Goal: Find specific page/section: Find specific page/section

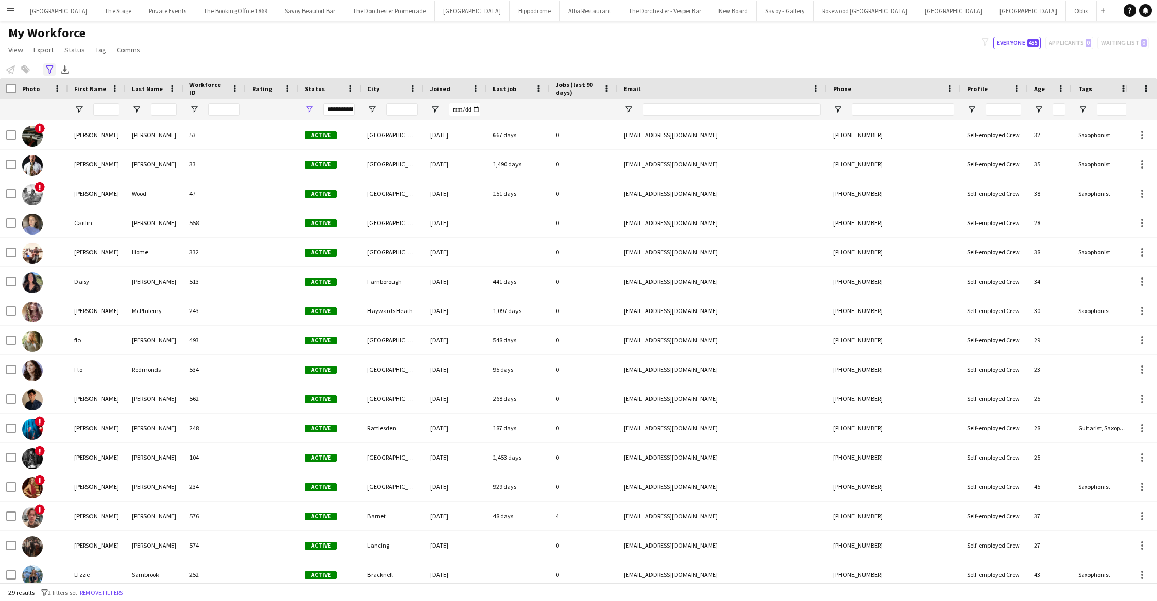
click at [47, 71] on icon "Advanced filters" at bounding box center [50, 69] width 8 height 8
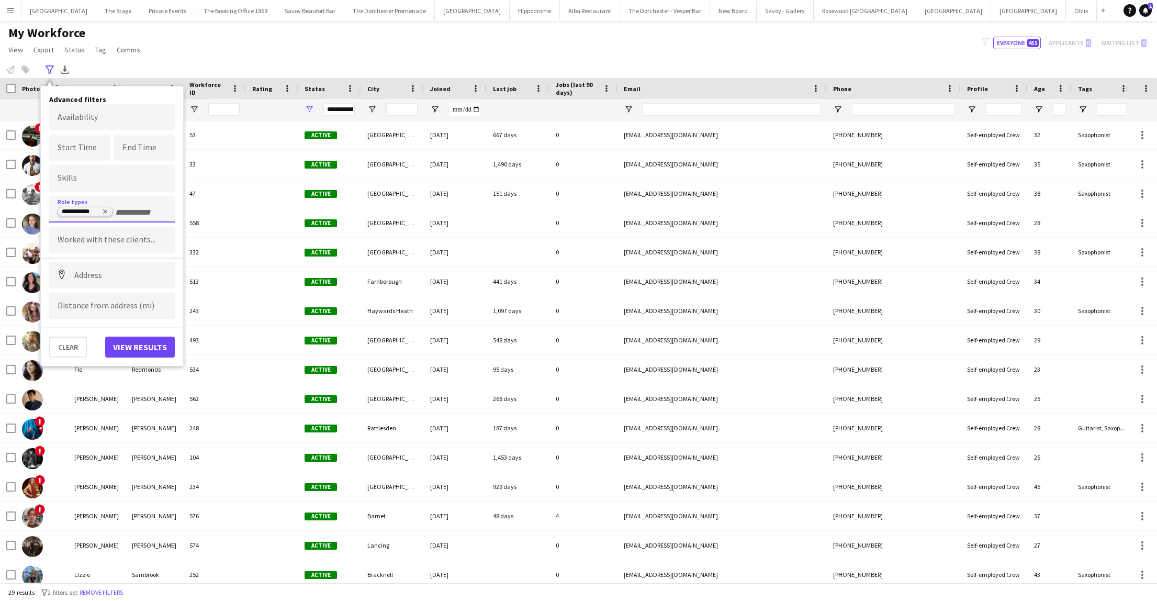
click at [108, 211] on tag "**********" at bounding box center [85, 211] width 55 height 9
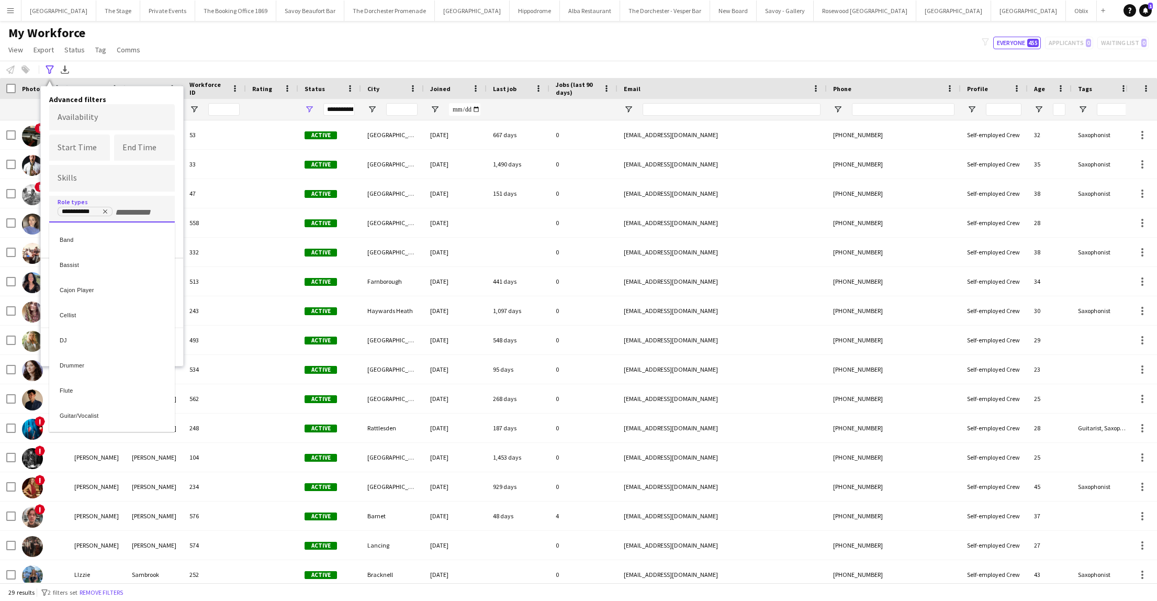
click at [105, 210] on div at bounding box center [578, 300] width 1157 height 601
click at [105, 210] on icon "Remove tag" at bounding box center [105, 211] width 6 height 6
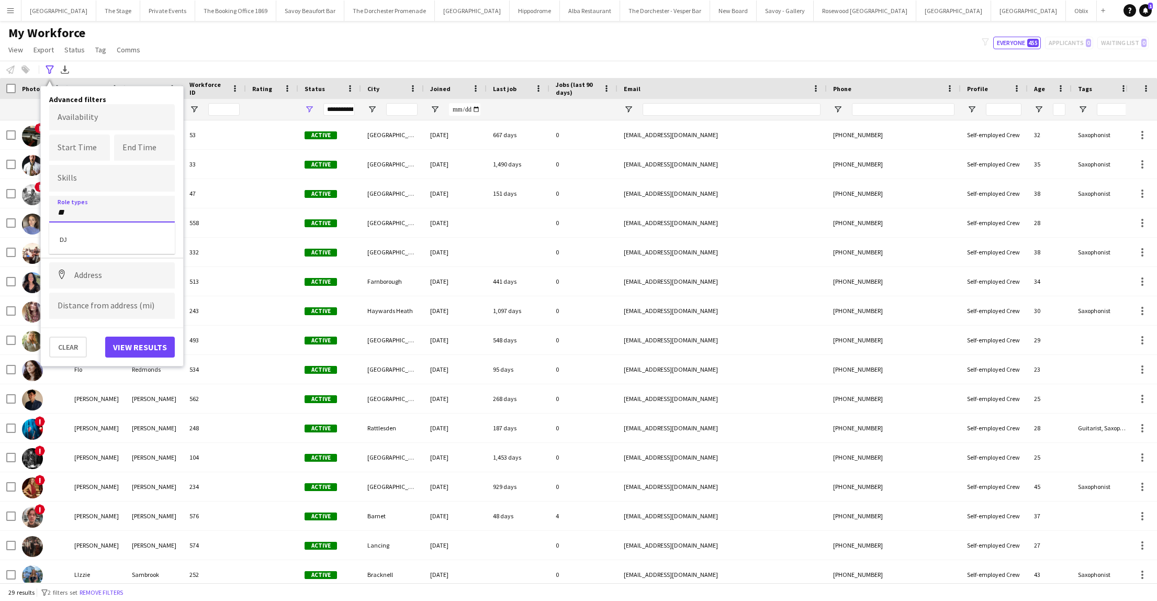
type input "**"
click at [93, 240] on div "DJ" at bounding box center [112, 237] width 126 height 25
click at [83, 122] on body "Menu Boards Boards Boards All jobs Status Workforce Workforce My Workforce Recr…" at bounding box center [578, 300] width 1157 height 601
click at [186, 151] on span "Next month" at bounding box center [190, 152] width 21 height 21
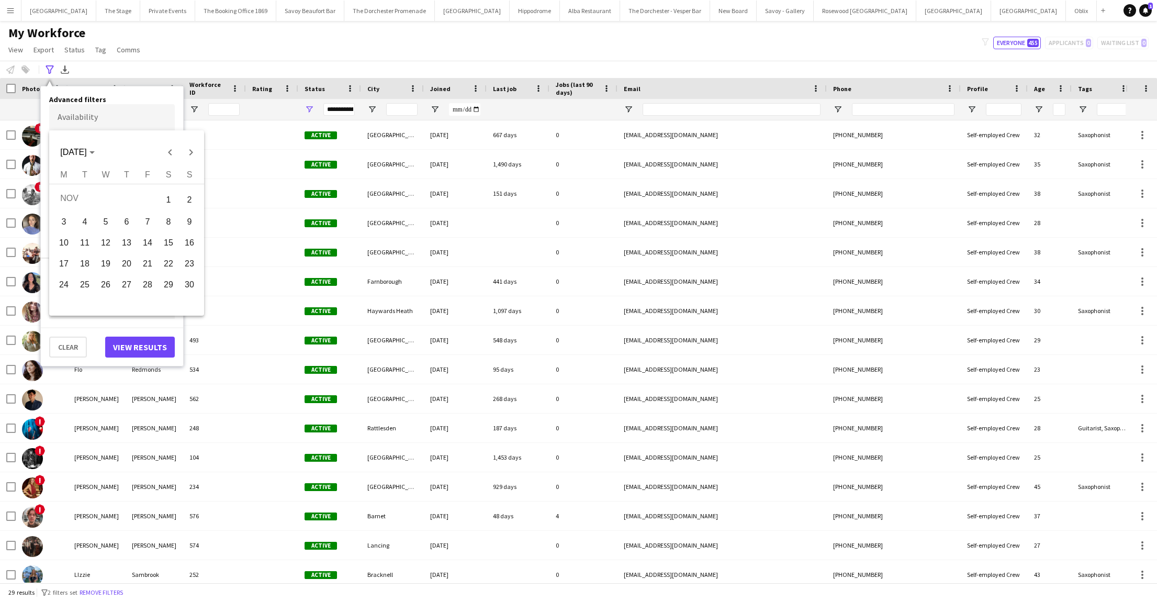
click at [147, 247] on span "14" at bounding box center [147, 242] width 19 height 19
type input "**********"
click at [134, 344] on button "View results" at bounding box center [140, 346] width 70 height 21
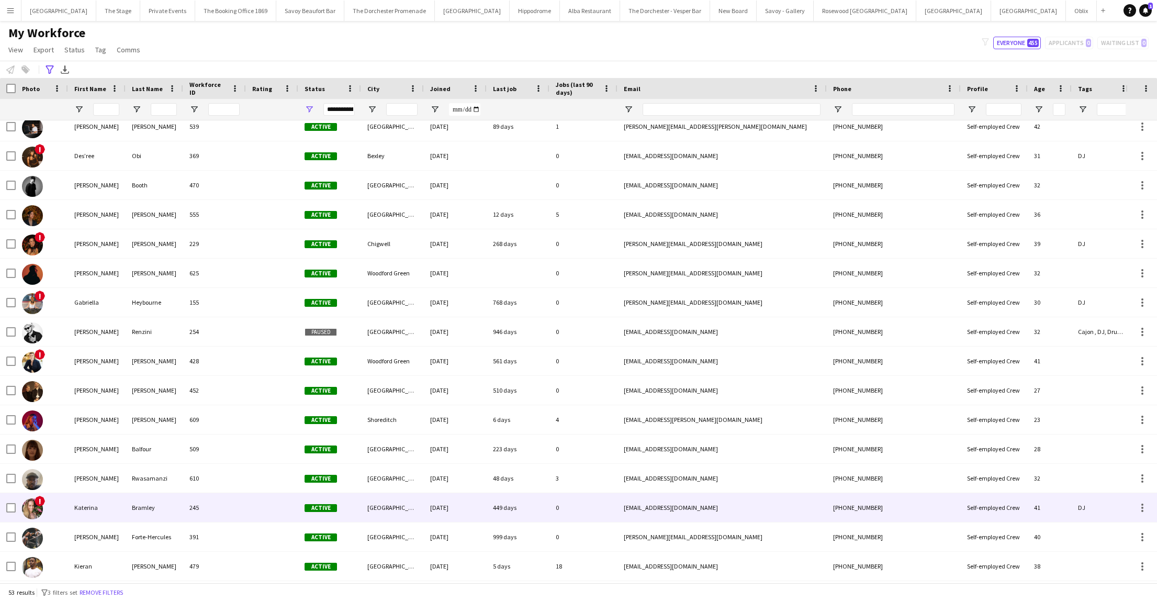
scroll to position [318, 0]
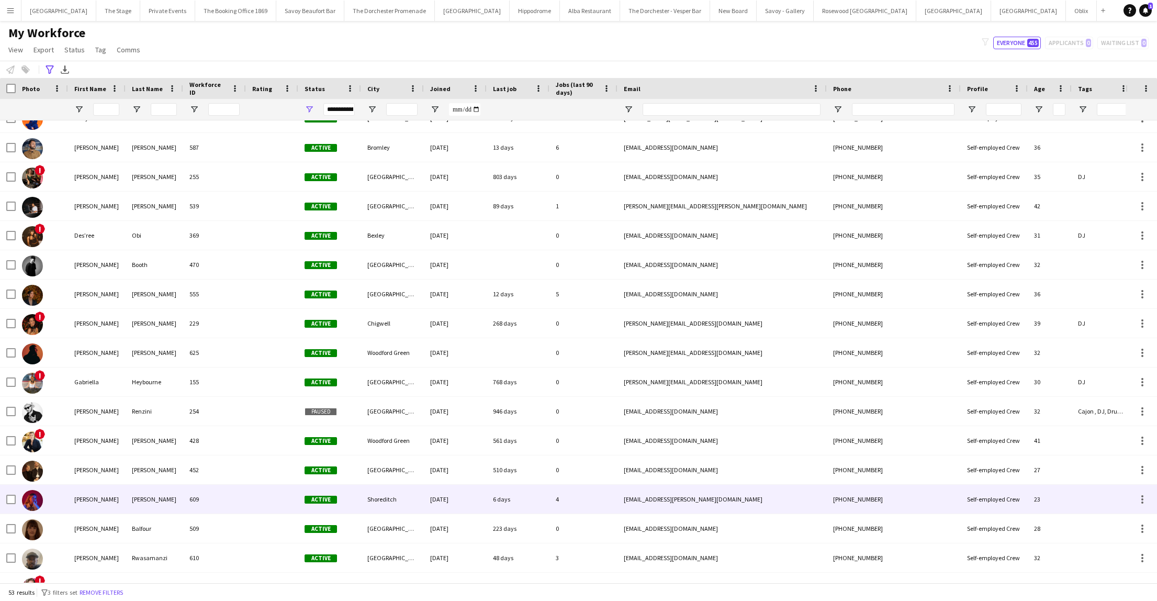
click at [235, 499] on div "609" at bounding box center [214, 498] width 63 height 29
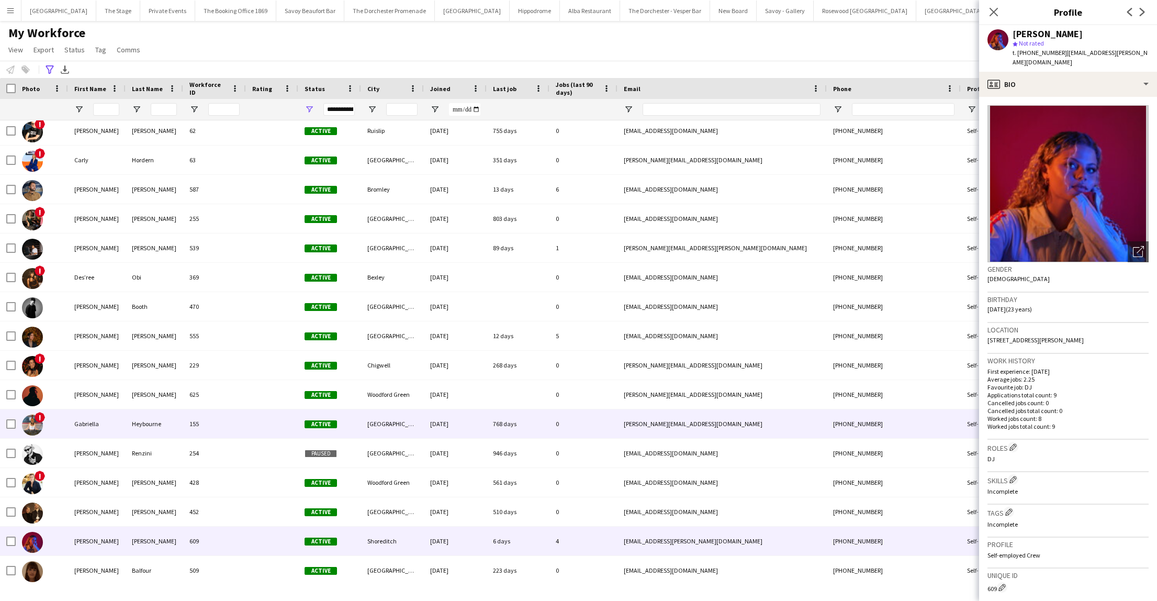
click at [211, 461] on div "254" at bounding box center [214, 452] width 63 height 29
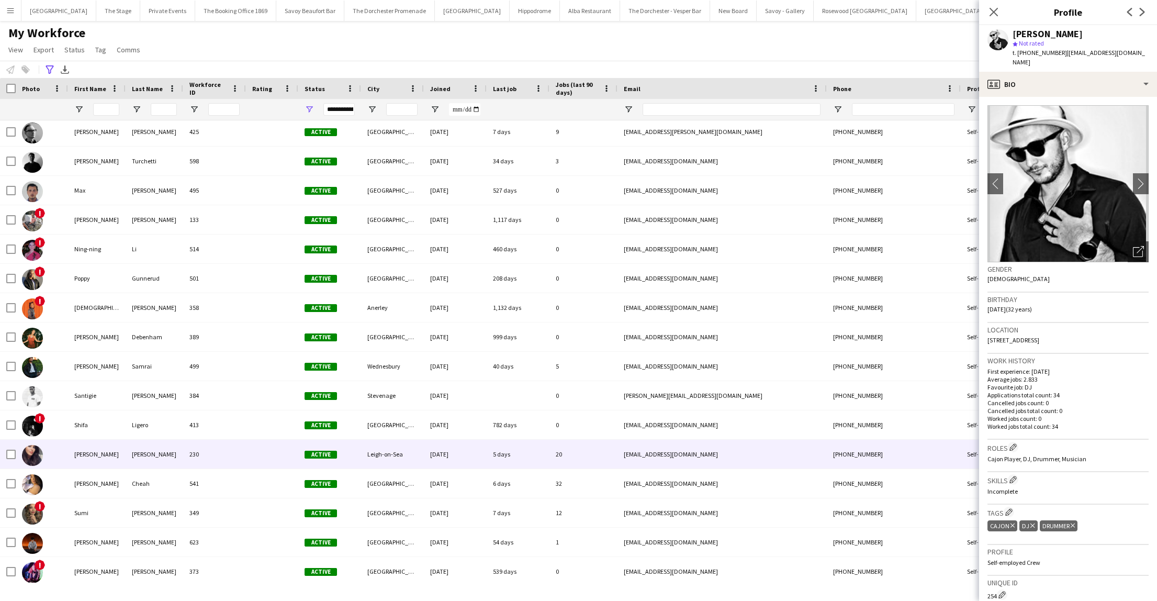
click at [190, 460] on div "230" at bounding box center [214, 453] width 63 height 29
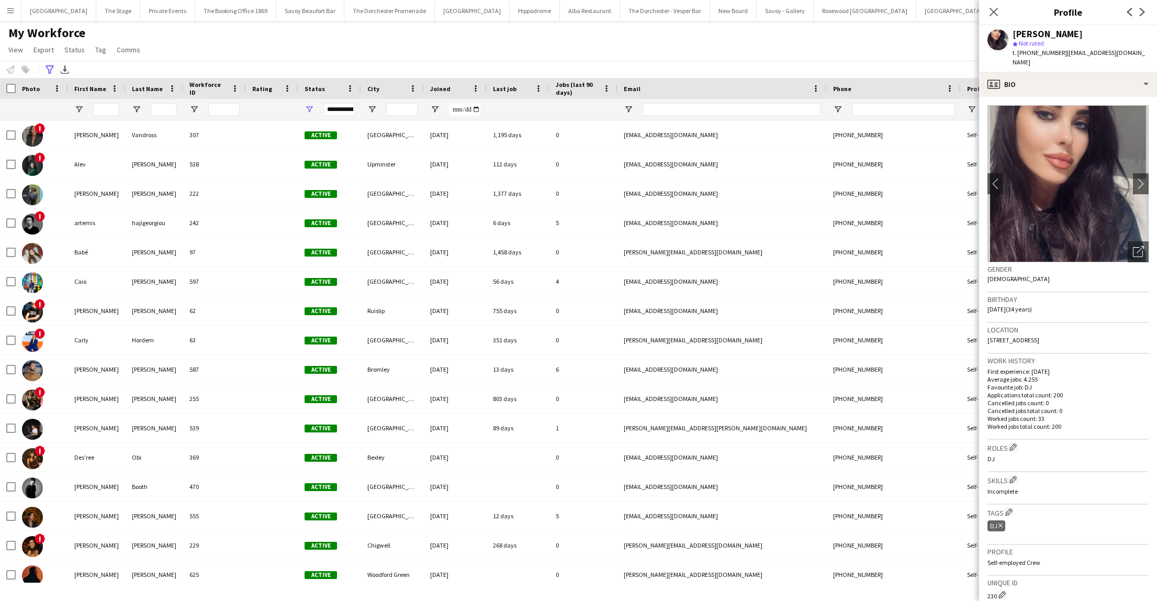
click at [690, 53] on div "My Workforce View Views Default view New view Update view Delete view Edit name…" at bounding box center [578, 43] width 1157 height 36
